Goal: Transaction & Acquisition: Purchase product/service

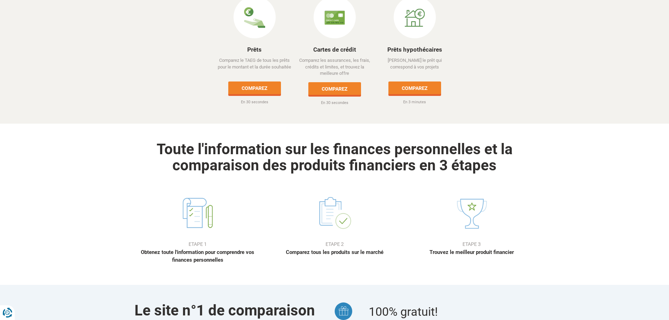
scroll to position [456, 0]
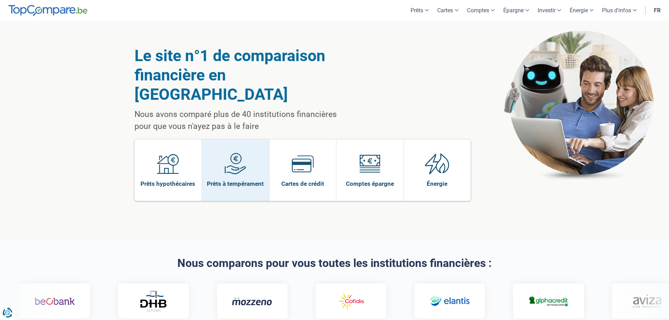
click at [247, 155] on link "Prêts à tempérament" at bounding box center [235, 169] width 67 height 61
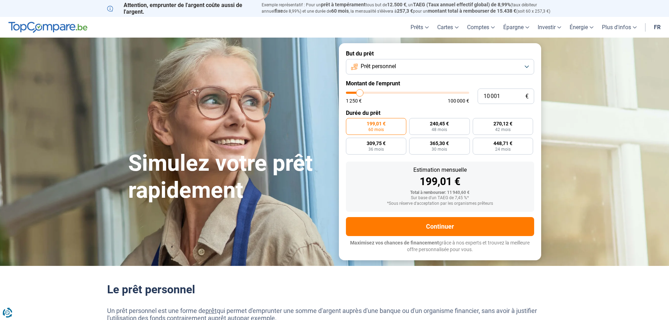
click at [393, 64] on span "Prêt personnel" at bounding box center [378, 66] width 35 height 8
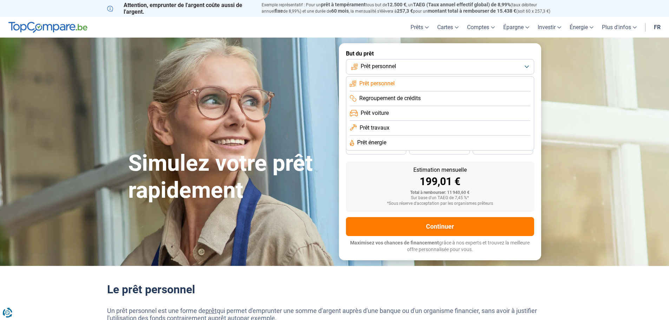
click at [375, 114] on span "Prêt voiture" at bounding box center [375, 113] width 28 height 8
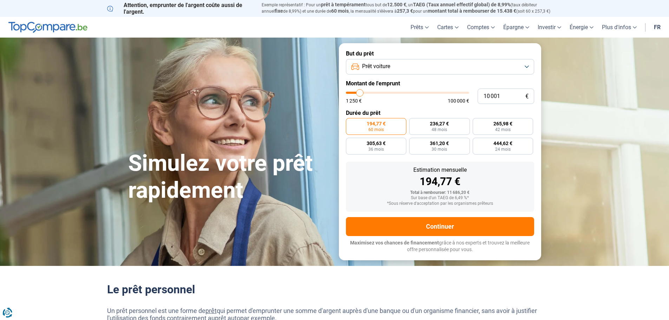
type input "8 750"
type input "8750"
type input "9 000"
type input "9000"
type input "10 500"
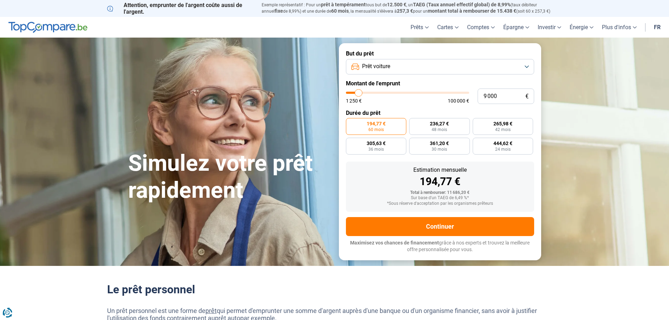
type input "10500"
type input "11 250"
type input "11250"
type input "11 750"
type input "11750"
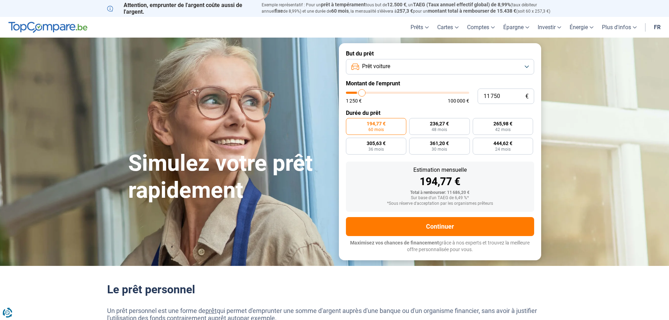
type input "12 000"
type input "12000"
type input "12 500"
type input "12500"
type input "12 750"
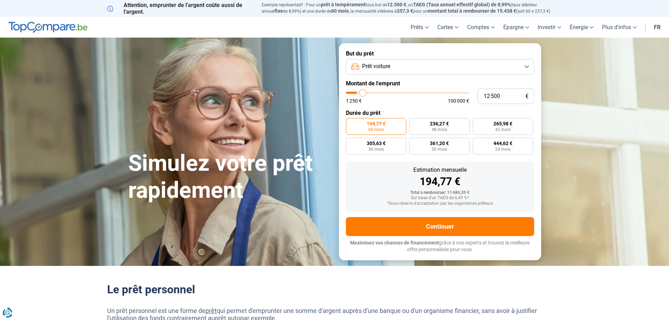
type input "12750"
type input "13 000"
type input "13000"
type input "13 250"
type input "13250"
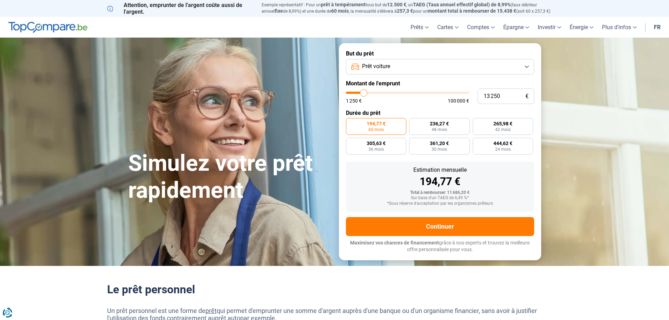
type input "13 500"
type input "13500"
type input "14 000"
type input "14000"
type input "14 250"
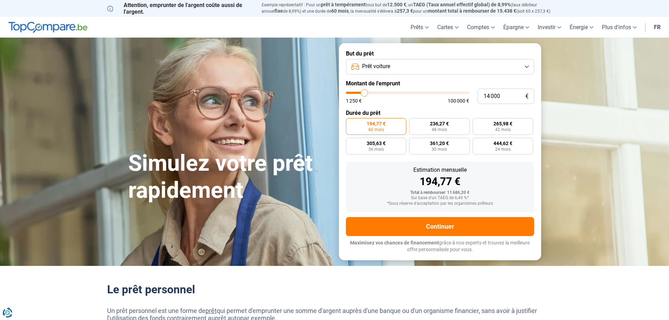
type input "14250"
type input "14 500"
type input "14500"
type input "14 750"
type input "14750"
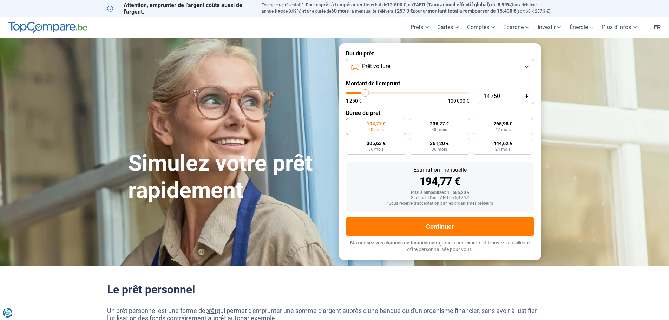
type input "15 500"
type input "15500"
type input "15 750"
type input "15750"
type input "16 000"
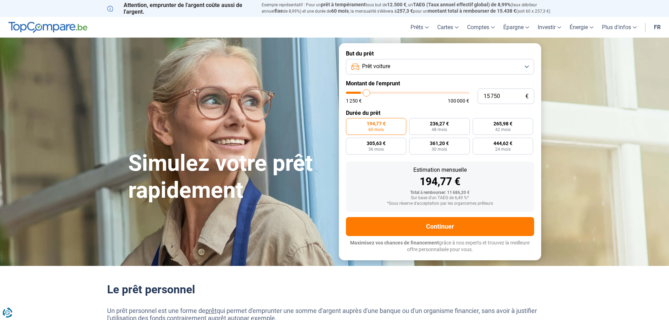
type input "16000"
type input "16 250"
type input "16250"
type input "16 500"
type input "16500"
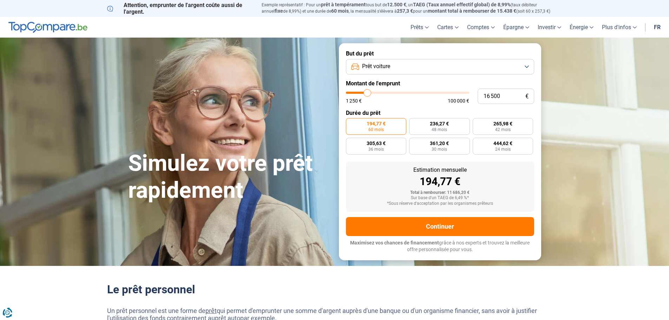
type input "17 000"
type input "17000"
type input "17 250"
type input "17250"
type input "18 000"
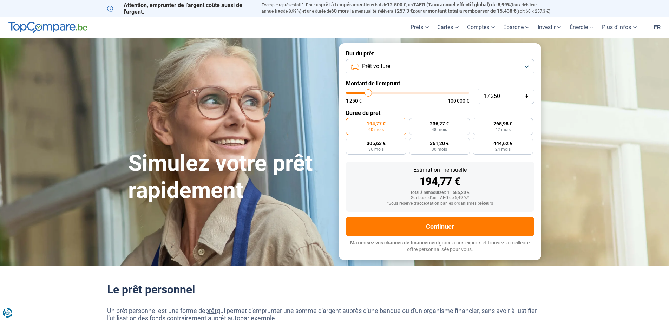
type input "18000"
type input "18 500"
type input "18500"
type input "18 750"
type input "18750"
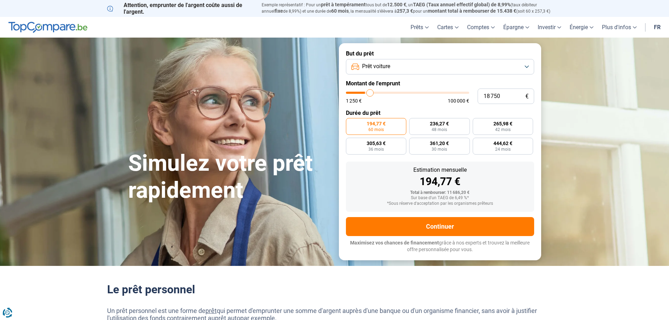
type input "19 000"
type input "19000"
type input "19 250"
type input "19250"
type input "19 750"
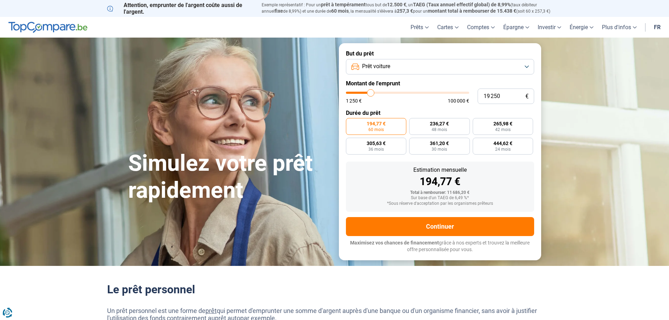
type input "19750"
type input "20 000"
type input "20000"
type input "20 250"
type input "20250"
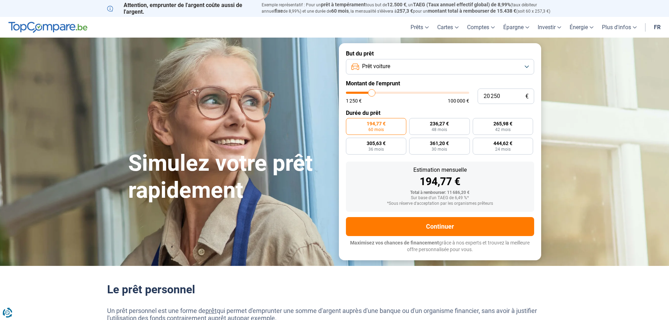
type input "20 000"
type input "20000"
type input "19 750"
type input "19750"
type input "20 000"
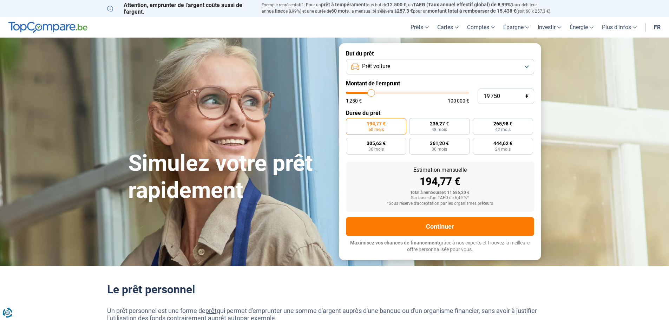
type input "20000"
type input "20 250"
drag, startPoint x: 358, startPoint y: 93, endPoint x: 372, endPoint y: 94, distance: 13.4
type input "20250"
click at [372, 94] on input "range" at bounding box center [407, 93] width 123 height 2
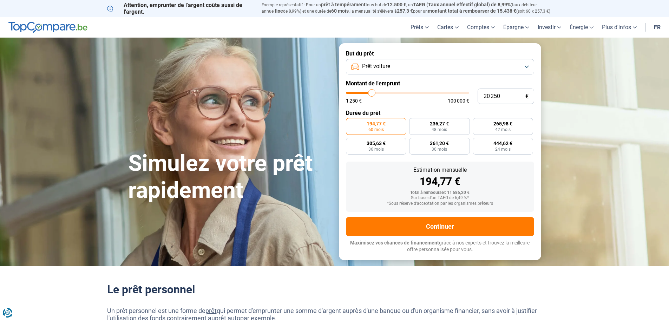
radio input "false"
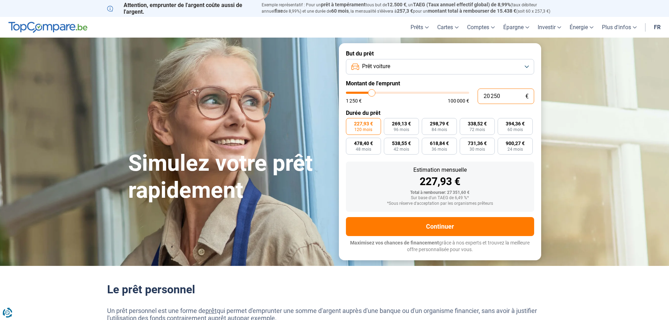
click at [499, 101] on input "20 250" at bounding box center [505, 95] width 57 height 15
type input "2 025"
type input "2000"
type input "202"
type input "1250"
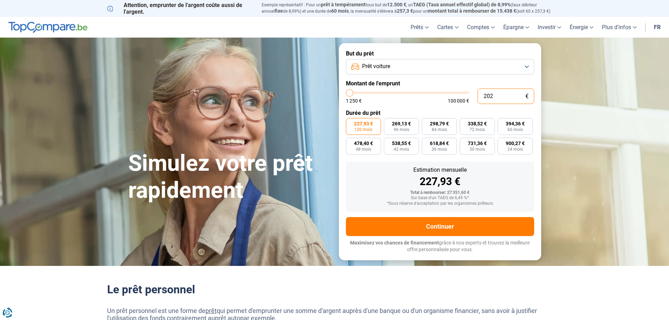
type input "20"
type input "1250"
type input "200"
type input "1250"
type input "2 000"
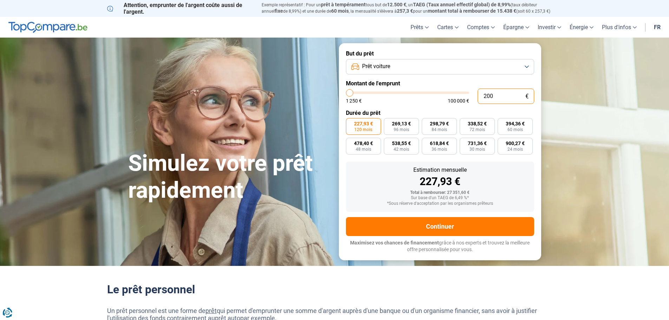
type input "2000"
type input "20 000"
type input "20000"
type input "20 000"
radio input "true"
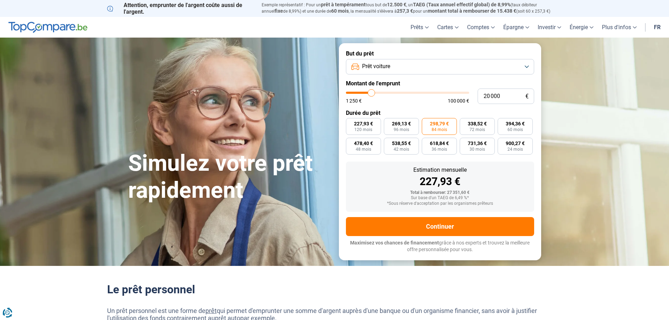
click at [470, 106] on form "But du prêt Prêt voiture Montant de l'emprunt 20 000 € 1 250 € 100 000 € Durée …" at bounding box center [440, 151] width 202 height 217
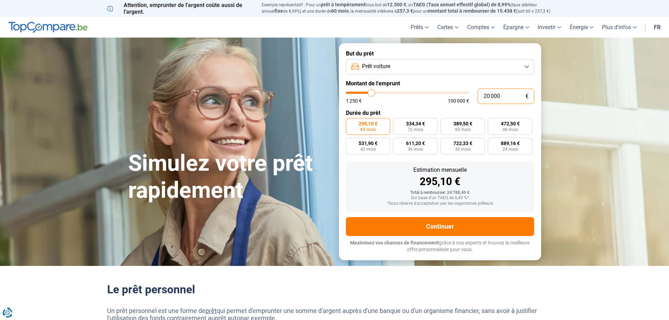
click at [501, 97] on input "20 000" at bounding box center [505, 95] width 57 height 15
type input "2 000"
type input "2000"
type input "200"
type input "1250"
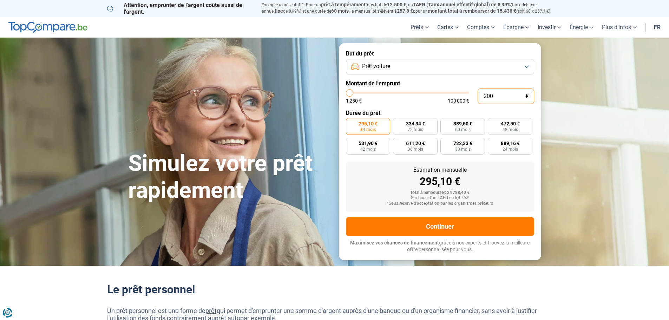
type input "20"
type input "1250"
type input "2"
type input "1250"
type input "24"
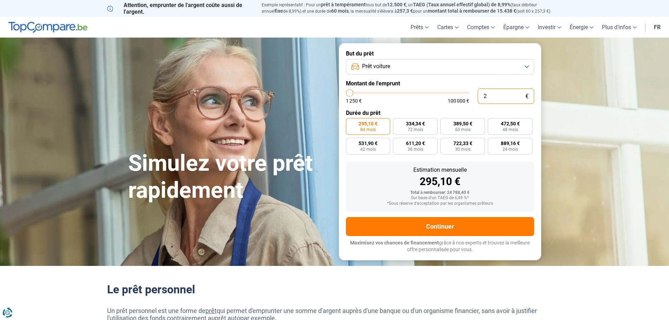
type input "1250"
type input "240"
type input "1250"
type input "2 400"
type input "2500"
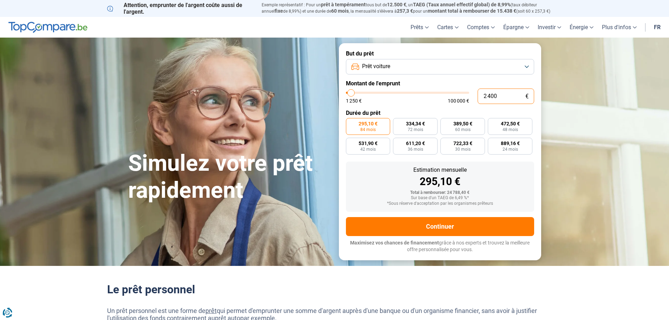
type input "24 000"
type input "24000"
type input "24 000"
radio input "false"
click at [400, 105] on form "But du prêt Prêt voiture Montant de l'emprunt 24 000 € 1 250 € 100 000 € Durée …" at bounding box center [440, 151] width 202 height 217
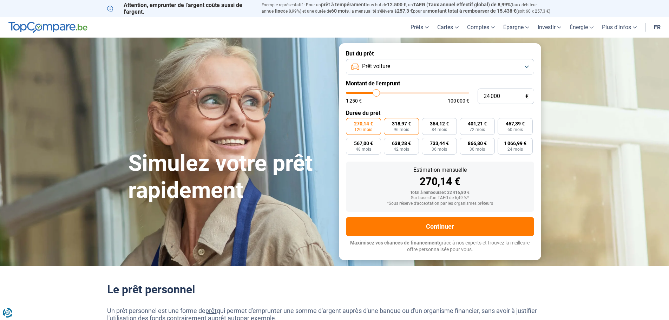
click at [401, 127] on span "96 mois" at bounding box center [401, 129] width 15 height 4
click at [388, 123] on input "318,97 € 96 mois" at bounding box center [386, 120] width 5 height 5
radio input "true"
click at [450, 126] on label "354,12 € 84 mois" at bounding box center [439, 126] width 35 height 17
click at [426, 123] on input "354,12 € 84 mois" at bounding box center [424, 120] width 5 height 5
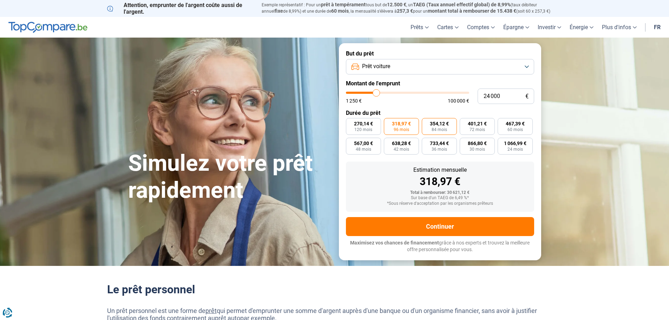
radio input "true"
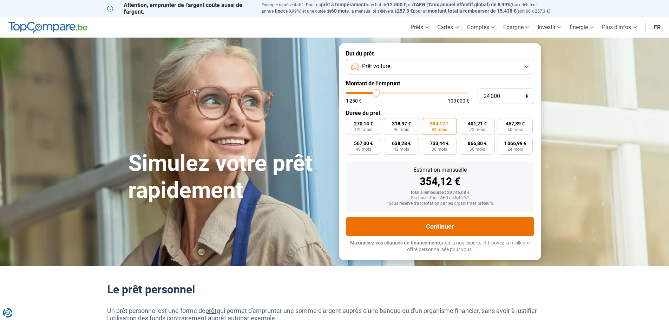
click at [478, 219] on button "Continuer" at bounding box center [440, 226] width 188 height 19
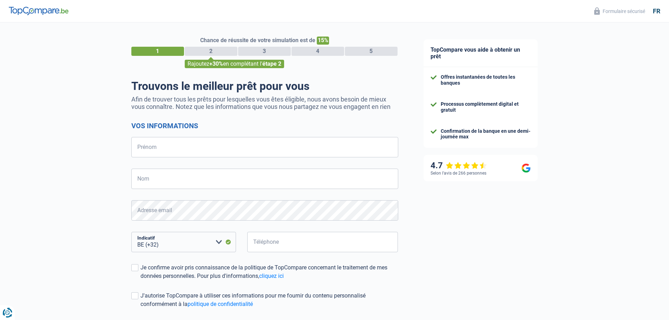
select select "32"
click at [214, 45] on div "Chance de réussite de votre simulation est de 15% 1 2 3 4 5 Rajoutez +30% en co…" at bounding box center [264, 53] width 267 height 32
click at [154, 157] on input "Prénom" at bounding box center [264, 147] width 267 height 20
type input "[PERSON_NAME]"
type input "guns"
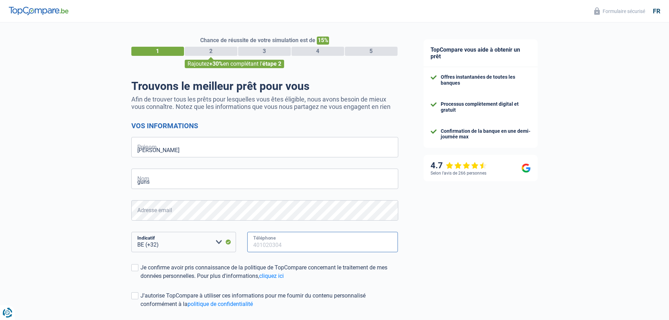
type input "474640370"
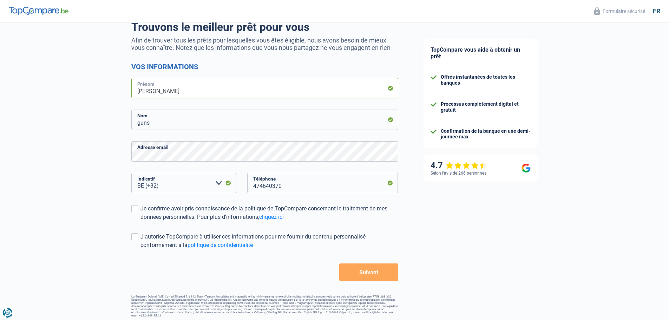
scroll to position [61, 0]
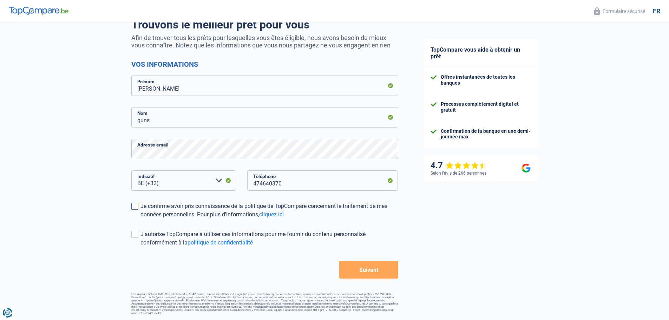
click at [132, 205] on span at bounding box center [134, 206] width 7 height 7
click at [140, 219] on input "Je confirme avoir pris connaissance de la politique de TopCompare concernant le…" at bounding box center [140, 219] width 0 height 0
click at [138, 226] on form "Vos informations [PERSON_NAME] guns Nom Adresse email BE (+32) LU (+352) Veuill…" at bounding box center [264, 169] width 267 height 218
click at [136, 235] on span at bounding box center [134, 234] width 7 height 7
click at [140, 247] on input "J'autorise TopCompare à utiliser ces informations pour me fournir du contenu pe…" at bounding box center [140, 247] width 0 height 0
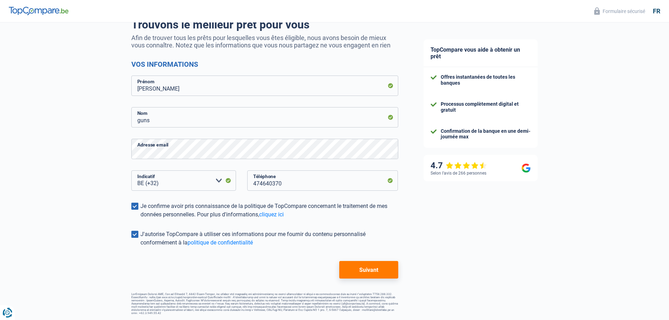
click at [383, 267] on button "Suivant" at bounding box center [368, 270] width 59 height 18
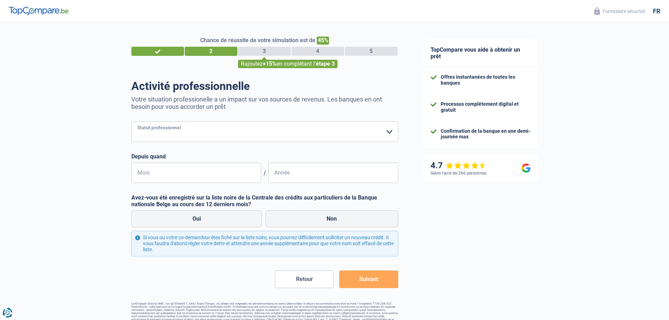
click at [176, 131] on select "Ouvrier Employé privé Employé public Invalide Indépendant Pensionné Chômeur Mut…" at bounding box center [264, 131] width 267 height 20
select select "retired"
click at [131, 122] on select "Ouvrier Employé privé Employé public Invalide Indépendant Pensionné Chômeur Mut…" at bounding box center [264, 131] width 267 height 20
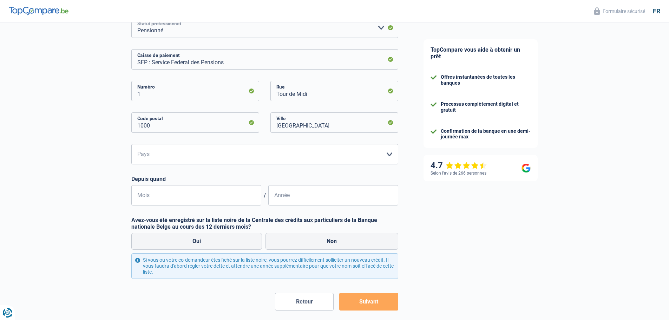
scroll to position [105, 0]
click at [217, 147] on select "Belgique Luxembourg Veuillez sélectionner une option" at bounding box center [264, 153] width 267 height 20
select select "BE"
click at [131, 143] on select "Belgique Luxembourg Veuillez sélectionner une option" at bounding box center [264, 153] width 267 height 20
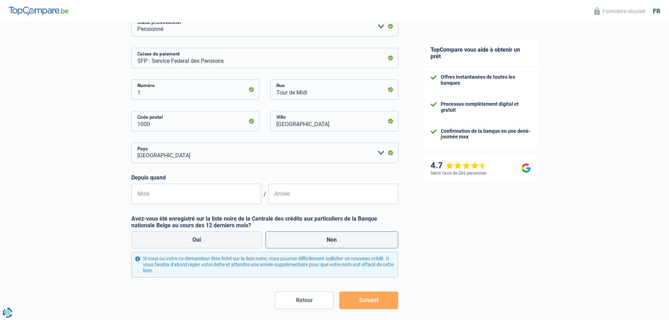
click at [292, 239] on label "Non" at bounding box center [331, 239] width 133 height 17
click at [292, 239] on input "Non" at bounding box center [331, 239] width 133 height 17
radio input "true"
click at [196, 196] on input "Mois" at bounding box center [196, 194] width 130 height 20
type input "10"
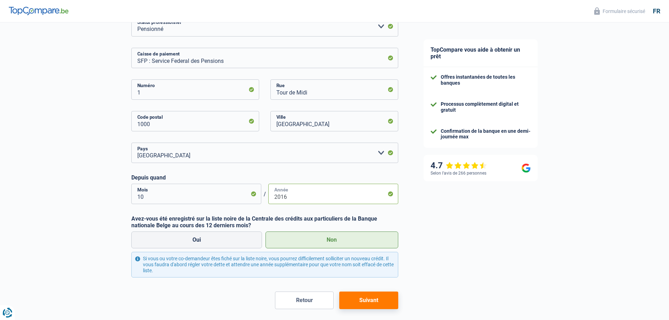
type input "2016"
drag, startPoint x: 386, startPoint y: 302, endPoint x: 233, endPoint y: 273, distance: 155.1
click at [386, 302] on button "Suivant" at bounding box center [368, 300] width 59 height 18
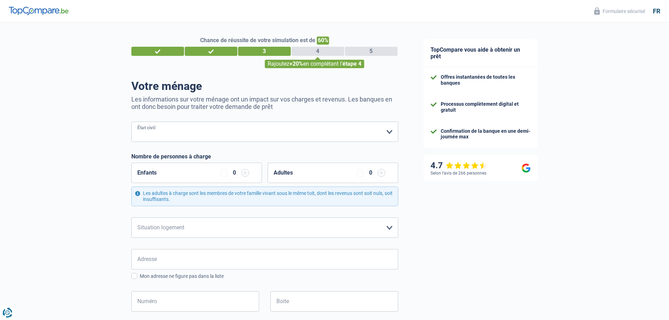
click at [168, 126] on select "[PERSON_NAME](e) Cohabitant(e) légal(e) Divorcé(e) Veuf(ve) Séparé (de fait) Ve…" at bounding box center [264, 131] width 267 height 20
select select "single"
click at [131, 122] on select "[PERSON_NAME](e) Cohabitant(e) légal(e) Divorcé(e) Veuf(ve) Séparé (de fait) Ve…" at bounding box center [264, 131] width 267 height 20
click at [246, 172] on input "button" at bounding box center [245, 173] width 8 height 8
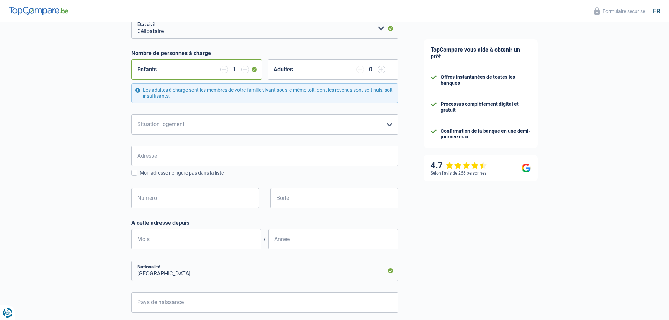
scroll to position [105, 0]
click at [198, 131] on select "Locataire Propriétaire avec prêt hypothécaire Propriétaire sans prêt hypothécai…" at bounding box center [264, 122] width 267 height 20
click at [195, 125] on select "Locataire Propriétaire avec prêt hypothécaire Propriétaire sans prêt hypothécai…" at bounding box center [264, 122] width 267 height 20
select select "rents"
click at [131, 112] on select "Locataire Propriétaire avec prêt hypothécaire Propriétaire sans prêt hypothécai…" at bounding box center [264, 122] width 267 height 20
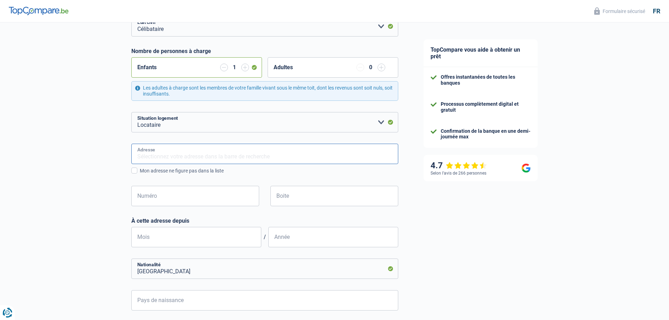
click at [232, 162] on input "Adresse" at bounding box center [264, 154] width 267 height 20
type input "[STREET_ADDRESS][DEMOGRAPHIC_DATA]"
type input "[GEOGRAPHIC_DATA]"
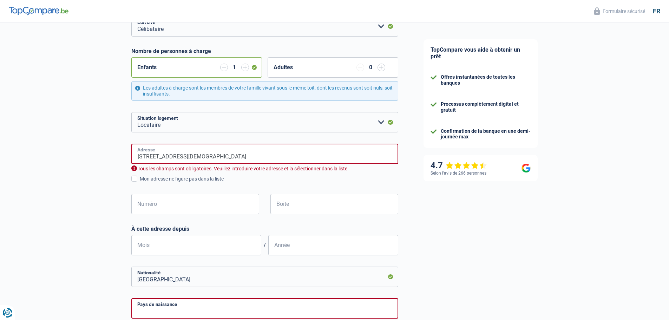
type input "[GEOGRAPHIC_DATA]"
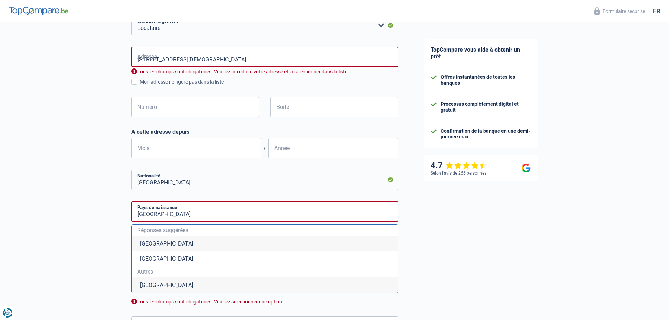
scroll to position [211, 0]
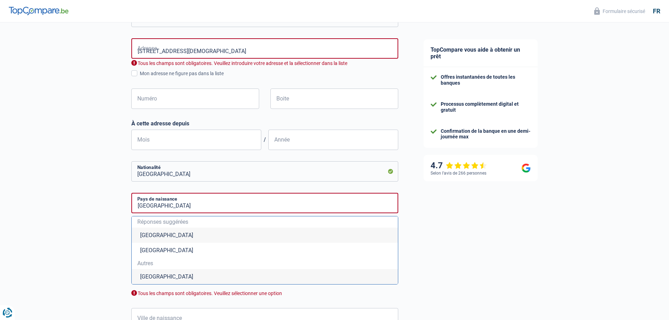
click at [196, 234] on li "[GEOGRAPHIC_DATA]" at bounding box center [265, 235] width 266 height 15
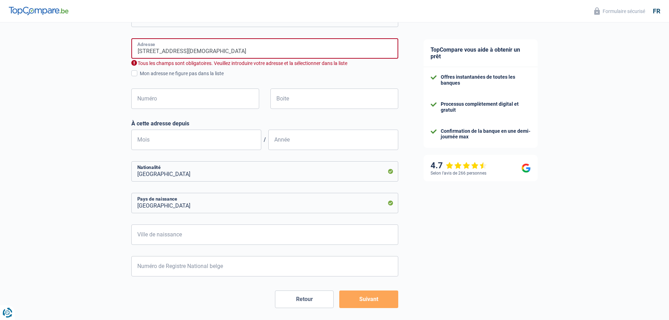
click at [199, 52] on input "[STREET_ADDRESS][DEMOGRAPHIC_DATA]" at bounding box center [264, 48] width 267 height 20
click at [204, 46] on input "[STREET_ADDRESS][DEMOGRAPHIC_DATA]" at bounding box center [264, 48] width 267 height 20
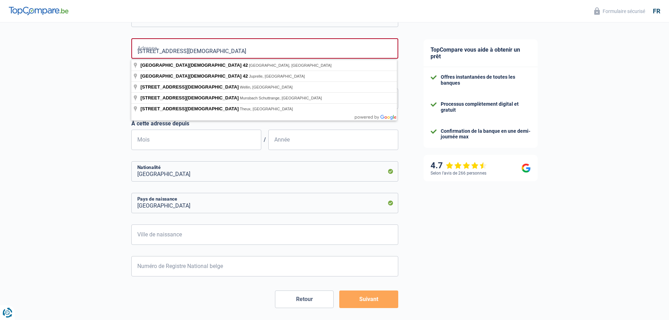
drag, startPoint x: 258, startPoint y: 64, endPoint x: 251, endPoint y: 64, distance: 7.7
type input "[GEOGRAPHIC_DATA][DEMOGRAPHIC_DATA], [STREET_ADDRESS]"
type input "42"
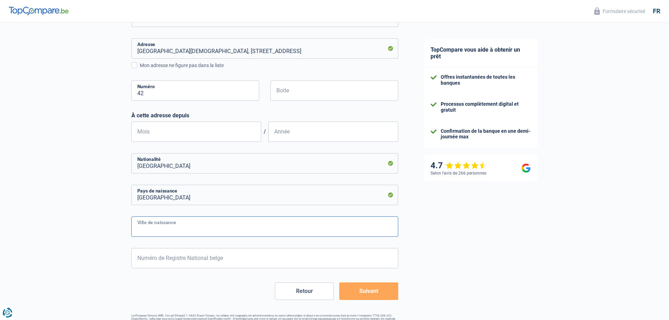
click at [152, 220] on input "Ville de naissance" at bounding box center [264, 226] width 267 height 20
type input "l"
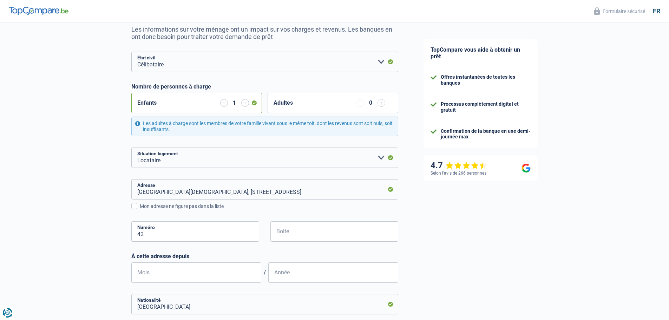
scroll to position [0, 0]
